Goal: Find specific page/section: Find specific page/section

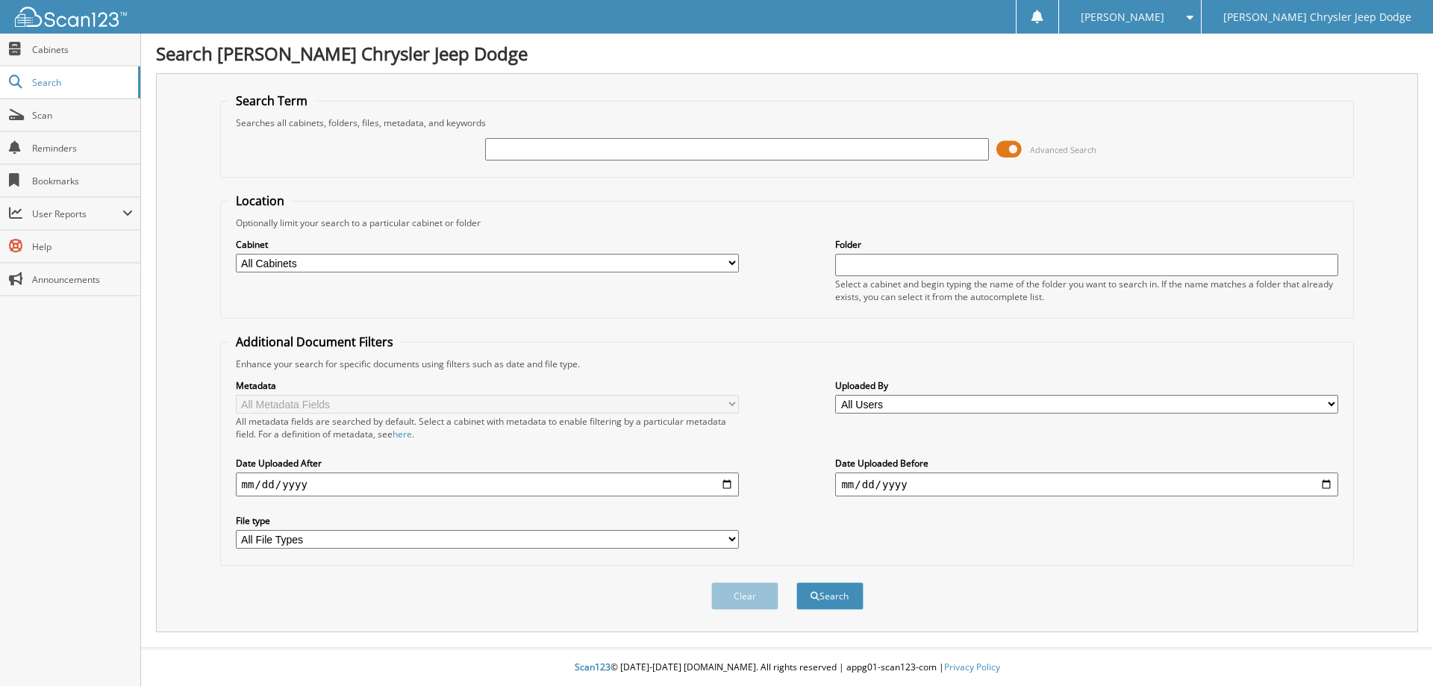
click at [495, 147] on input "text" at bounding box center [736, 149] width 503 height 22
type input "q3825"
click at [796, 582] on button "Search" at bounding box center [829, 596] width 67 height 28
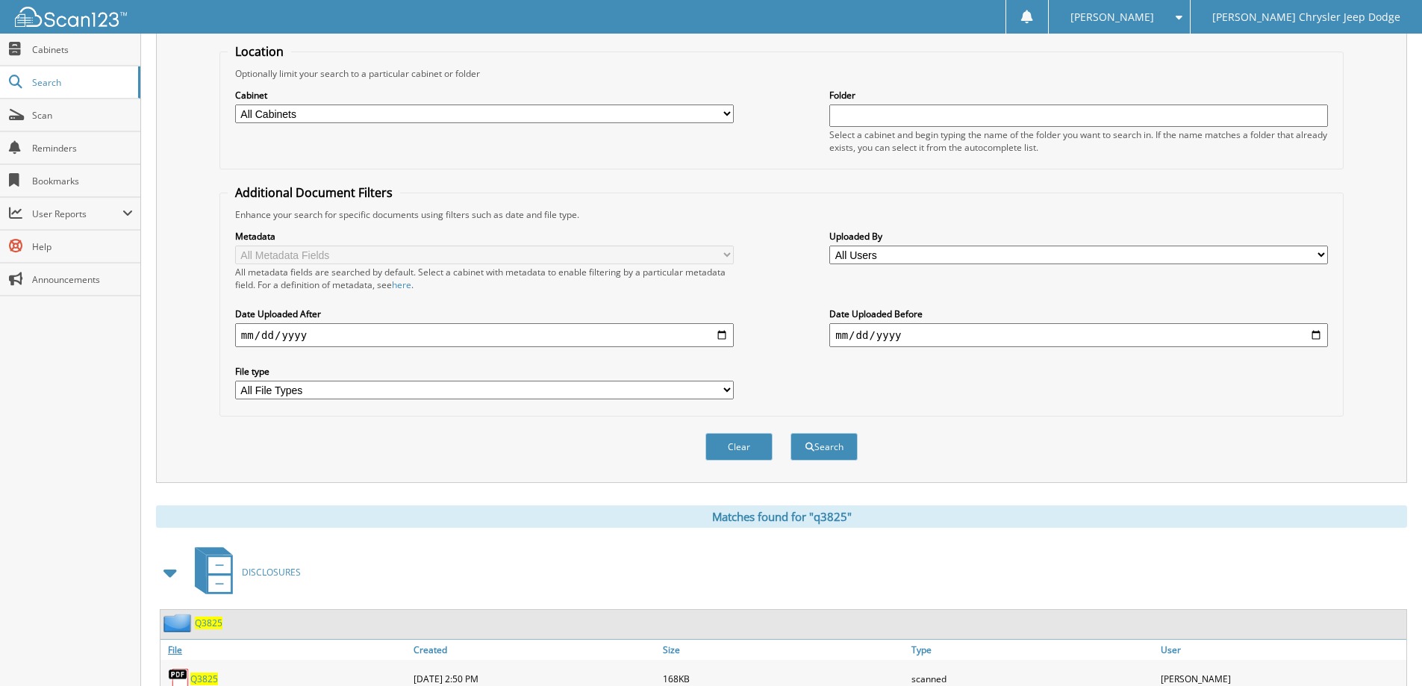
scroll to position [207, 0]
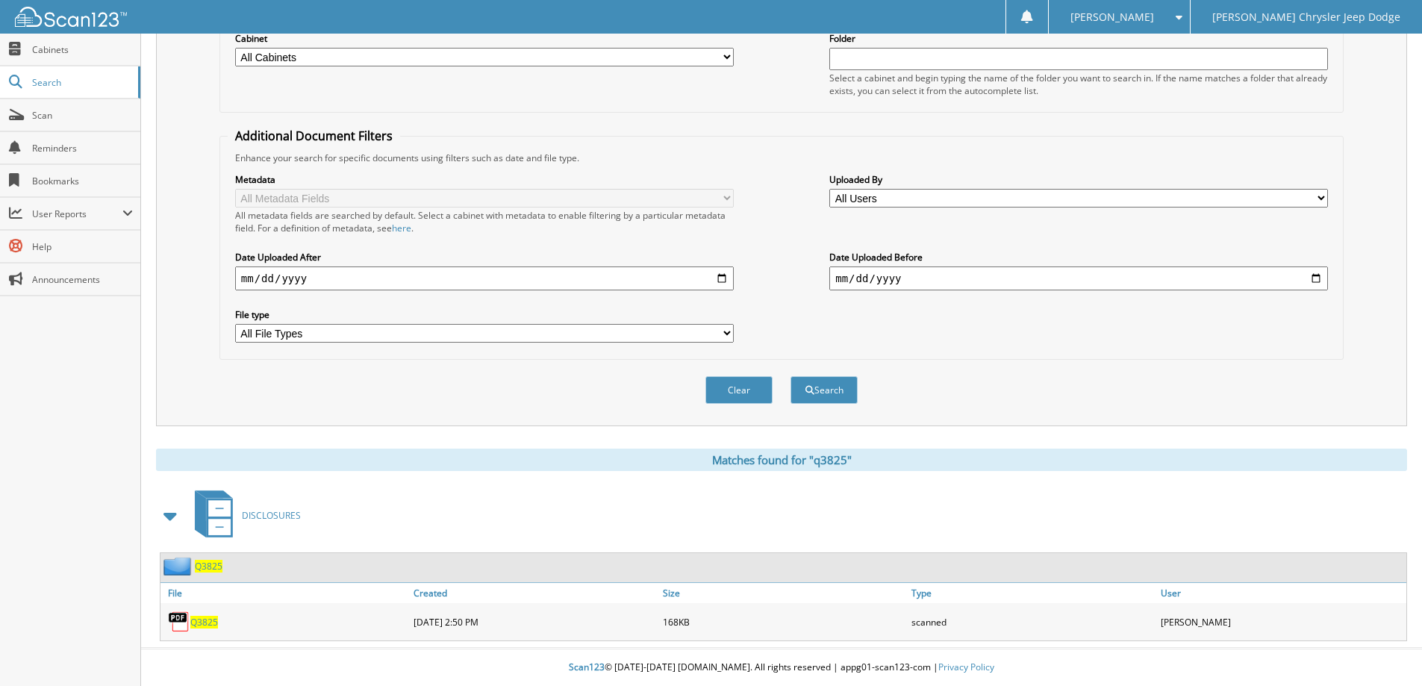
click at [203, 624] on span "Q3825" at bounding box center [204, 622] width 28 height 13
click at [197, 622] on span "Q3825" at bounding box center [204, 622] width 28 height 13
click at [207, 622] on span "Q3825" at bounding box center [204, 622] width 28 height 13
click at [82, 379] on div "Close Cabinets Search Scan Reminders Bookmarks User Reports" at bounding box center [70, 360] width 141 height 652
